Goal: Task Accomplishment & Management: Use online tool/utility

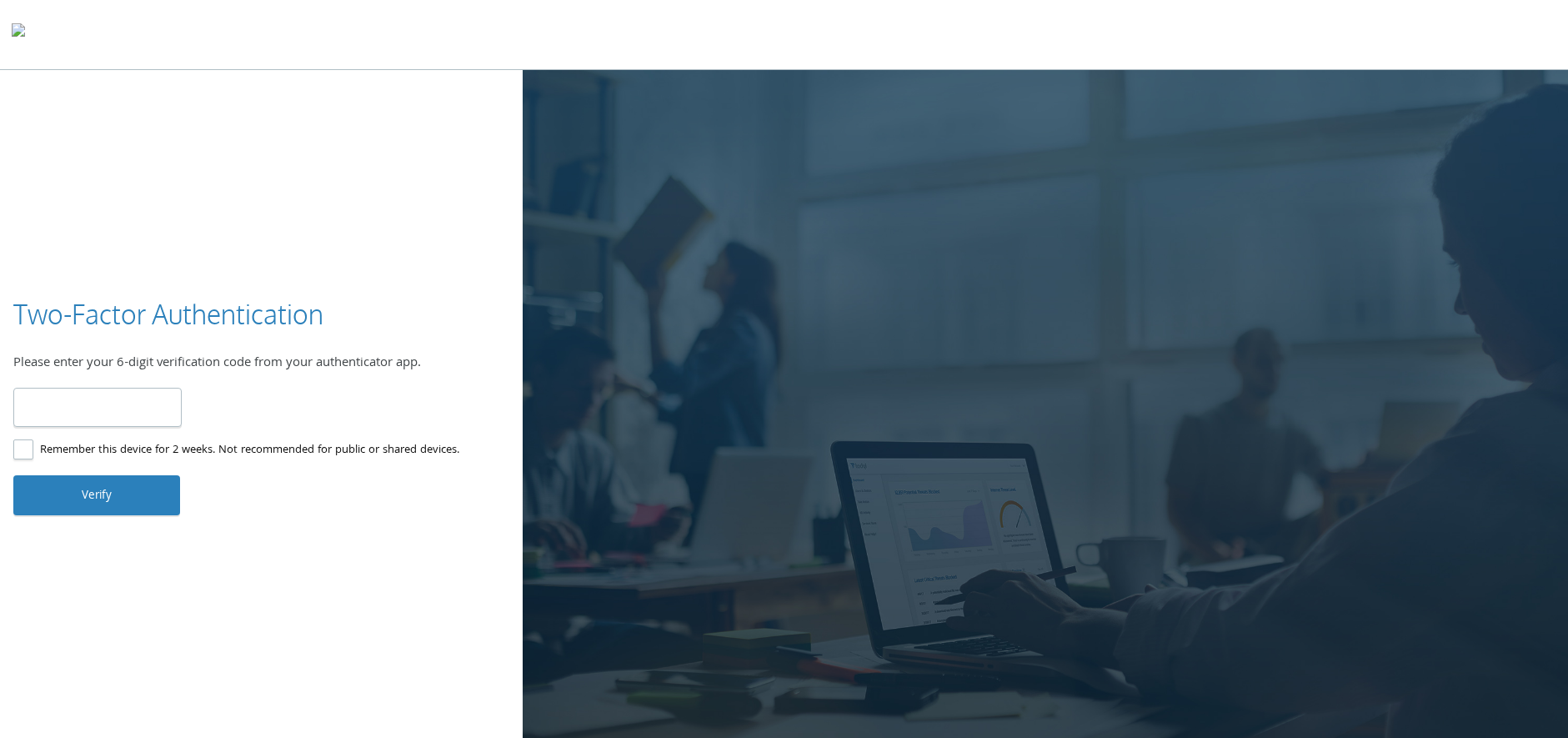
click at [150, 408] on input "number" at bounding box center [97, 408] width 168 height 39
paste input "******"
type input "******"
click at [124, 488] on button "Verify" at bounding box center [97, 495] width 166 height 40
